Goal: Task Accomplishment & Management: Manage account settings

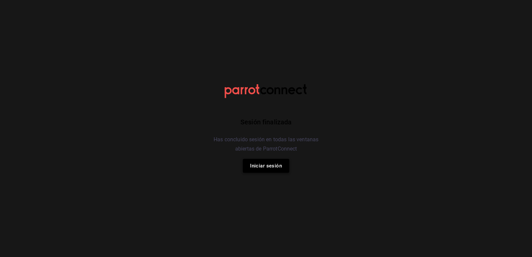
click at [264, 171] on button "Iniciar sesión" at bounding box center [266, 166] width 46 height 14
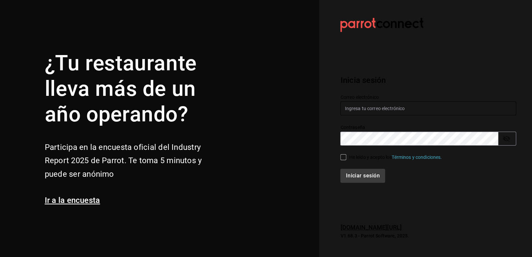
click at [374, 111] on input "text" at bounding box center [428, 109] width 176 height 14
type input "[EMAIL_ADDRESS][DOMAIN_NAME]"
click at [343, 162] on div "Iniciar sesión" at bounding box center [424, 172] width 184 height 22
click at [342, 159] on input "He leído y acepto los Términos y condiciones." at bounding box center [343, 157] width 6 height 6
checkbox input "true"
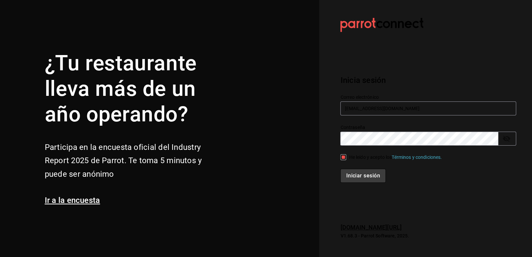
click at [357, 177] on button "Iniciar sesión" at bounding box center [362, 176] width 45 height 14
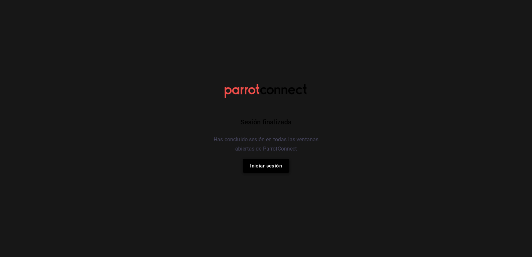
click at [259, 169] on button "Iniciar sesión" at bounding box center [266, 166] width 46 height 14
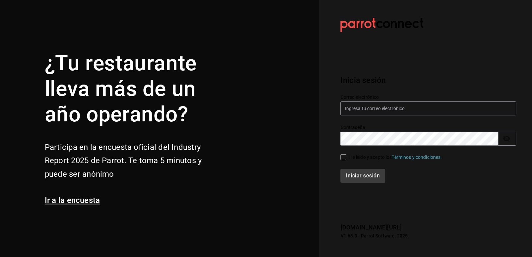
click at [344, 158] on input "He leído y acepto los Términos y condiciones." at bounding box center [343, 157] width 6 height 6
checkbox input "true"
click at [359, 107] on input "text" at bounding box center [428, 109] width 176 height 14
type input "[EMAIL_ADDRESS][DOMAIN_NAME]"
click at [369, 174] on button "Iniciar sesión" at bounding box center [362, 176] width 45 height 14
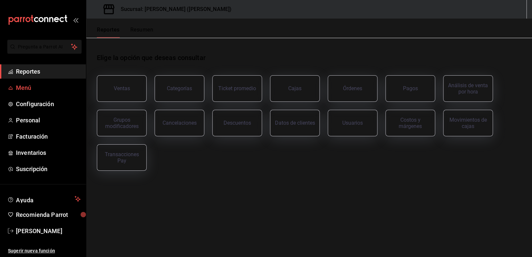
click at [36, 90] on span "Menú" at bounding box center [48, 87] width 65 height 9
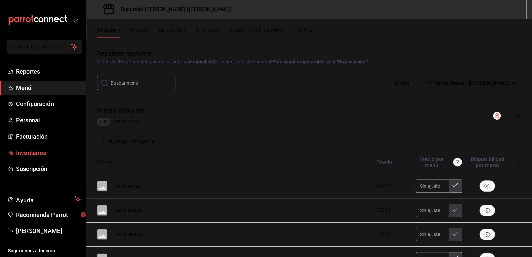
click at [39, 150] on span "Inventarios" at bounding box center [48, 152] width 65 height 9
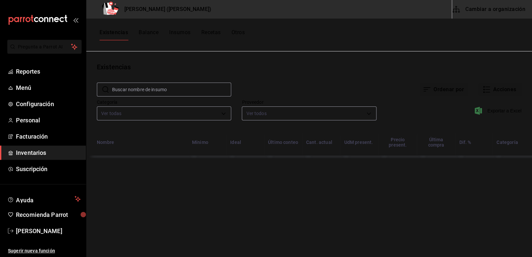
click at [472, 12] on button "Cambiar a organización" at bounding box center [489, 9] width 75 height 19
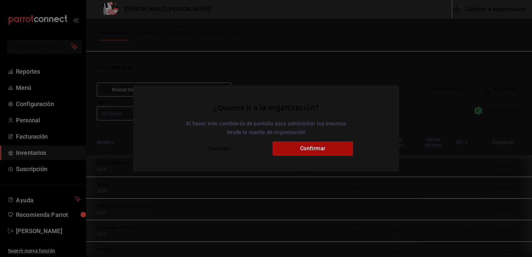
click at [290, 152] on button "Confirmar" at bounding box center [313, 149] width 80 height 14
